Goal: Task Accomplishment & Management: Manage account settings

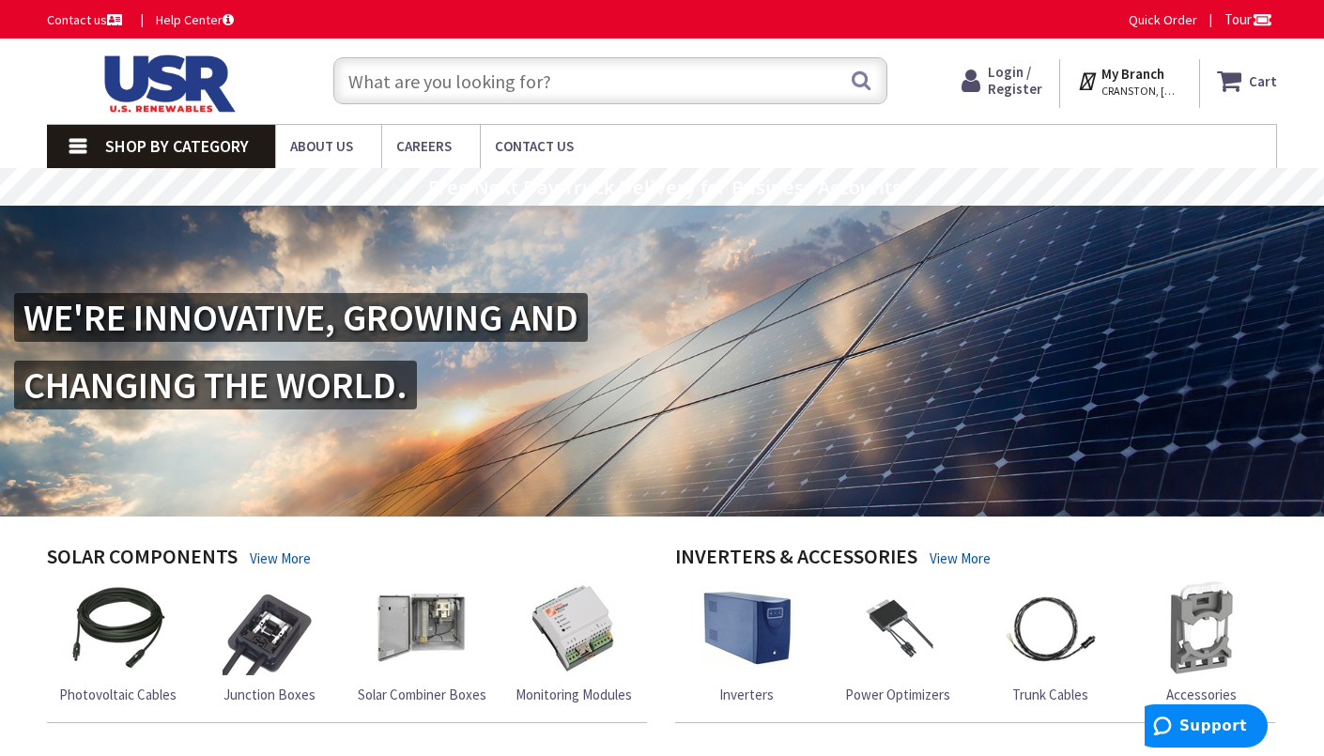
click at [1036, 75] on span "Login / Register" at bounding box center [1015, 80] width 54 height 35
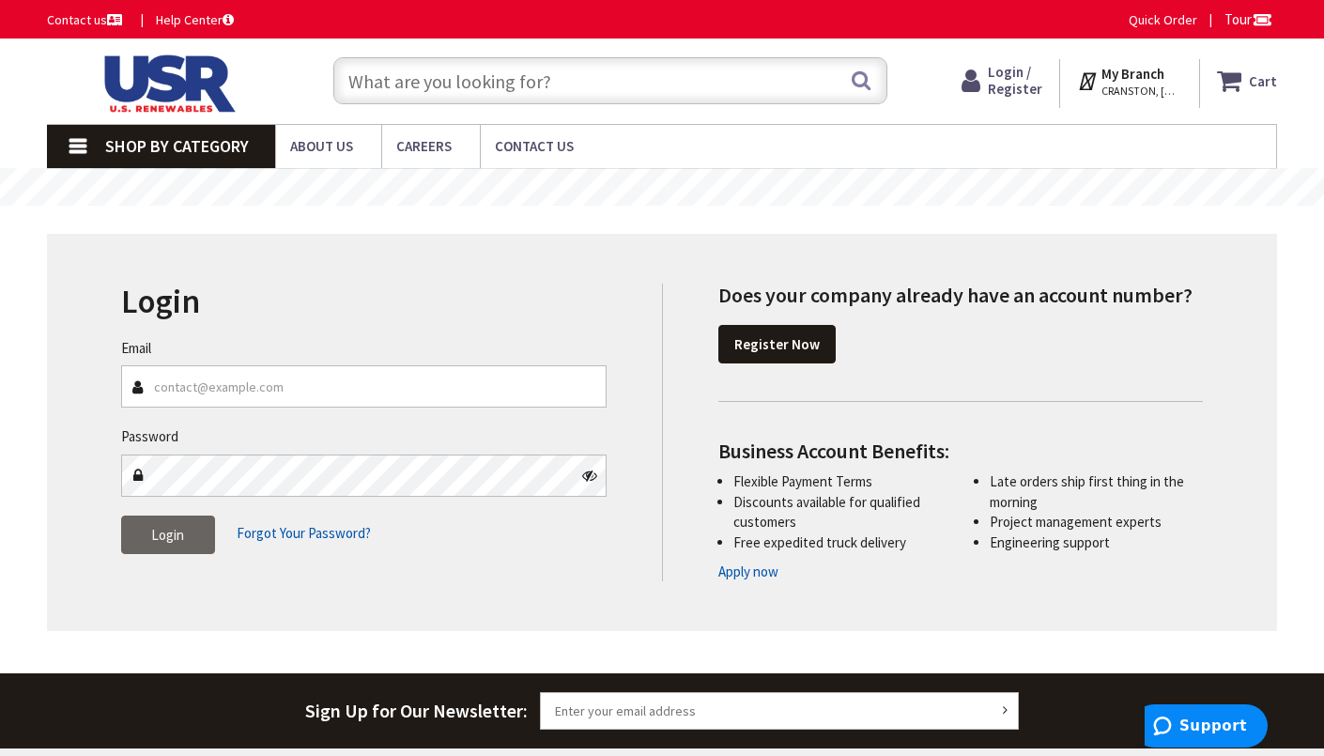
click at [368, 396] on input "Email" at bounding box center [363, 386] width 485 height 42
click at [364, 381] on input "Email" at bounding box center [363, 386] width 485 height 42
click at [254, 427] on div "Password" at bounding box center [363, 460] width 485 height 69
click at [597, 131] on nav "Shop By Category Conduit and Fittings Cable Tray & Accessories Cable Trays Cabl…" at bounding box center [662, 146] width 1230 height 45
